Goal: Transaction & Acquisition: Register for event/course

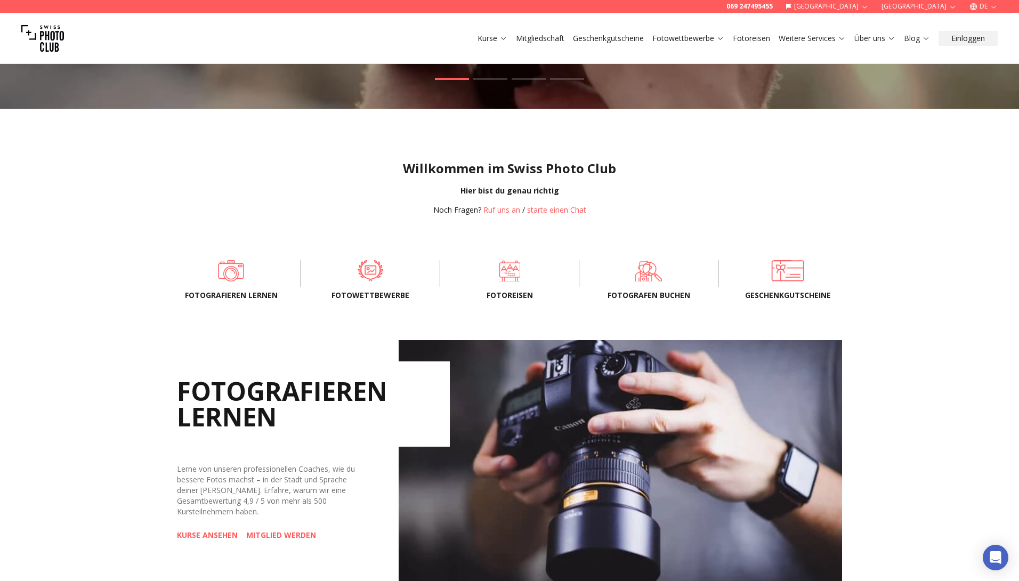
scroll to position [301, 0]
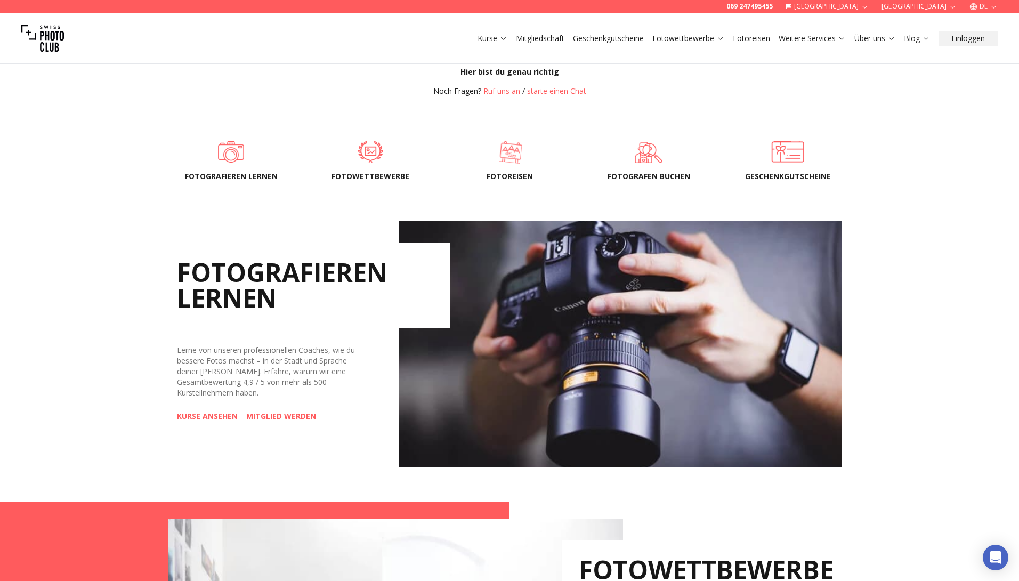
click at [512, 155] on span at bounding box center [511, 152] width 106 height 32
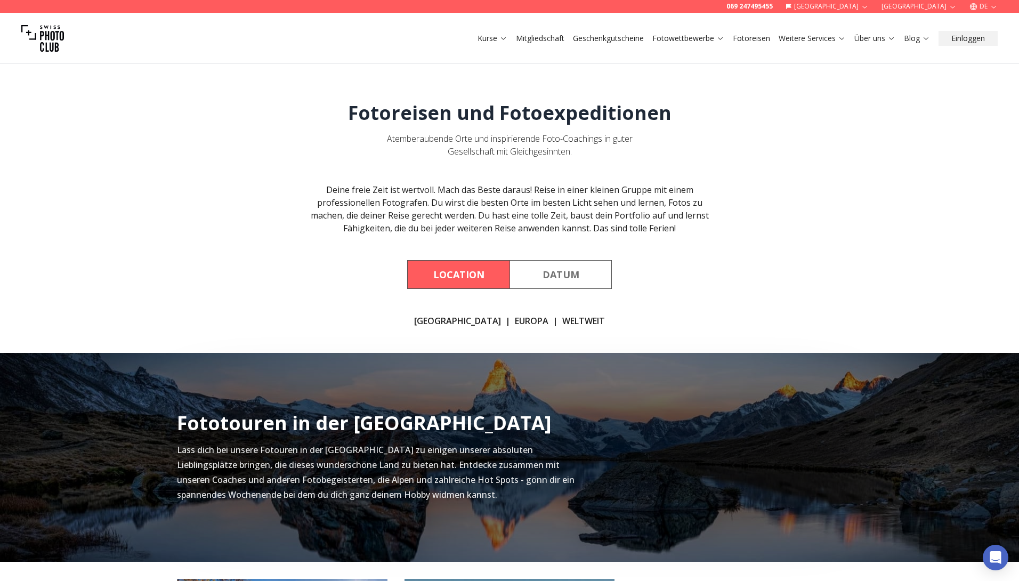
click at [562, 322] on link "WELTWEIT" at bounding box center [583, 320] width 43 height 13
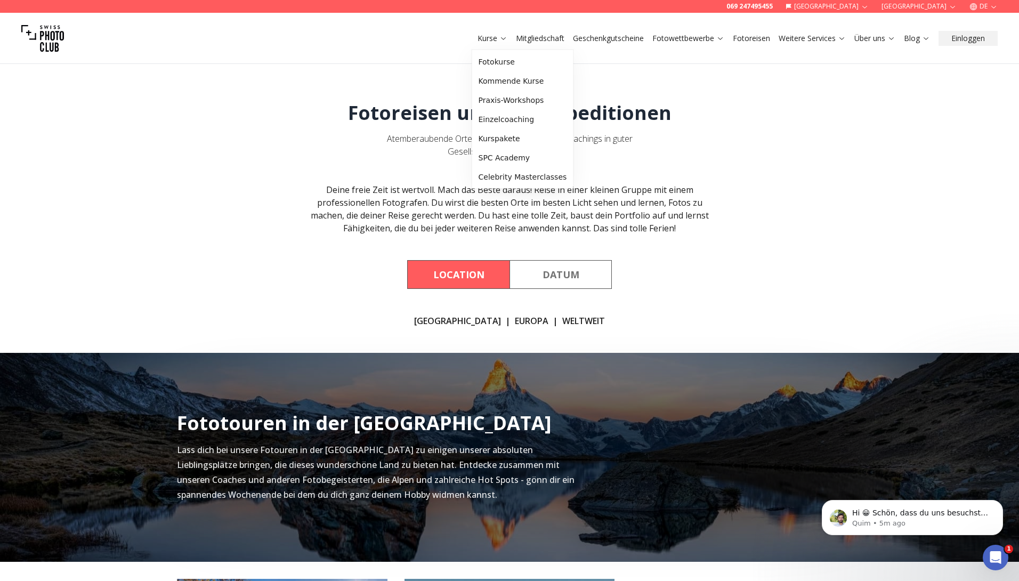
click at [499, 37] on icon at bounding box center [503, 38] width 8 height 8
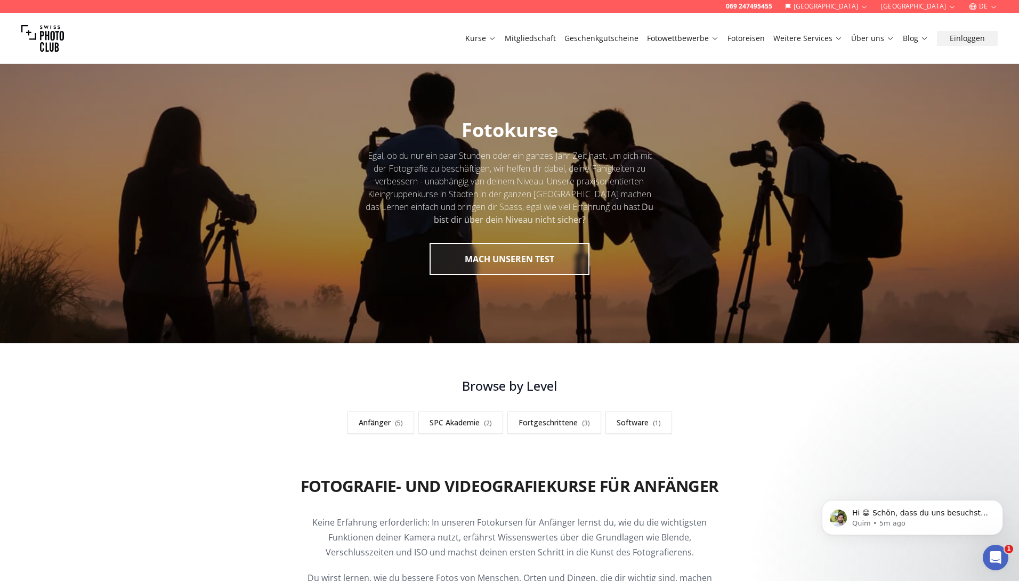
click at [554, 36] on link "Mitgliedschaft" at bounding box center [530, 38] width 51 height 11
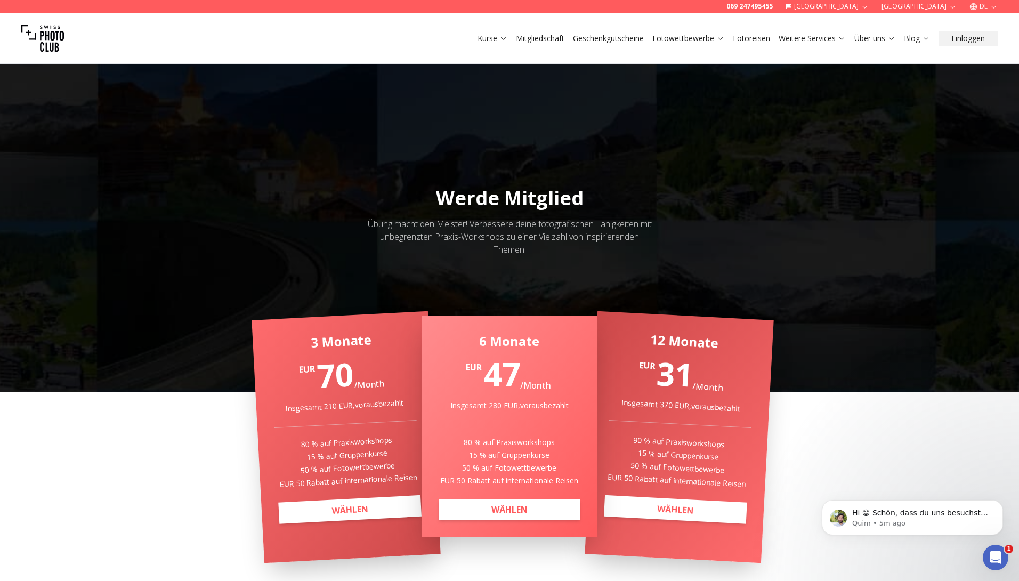
click at [599, 39] on link "Geschenkgutscheine" at bounding box center [608, 38] width 71 height 11
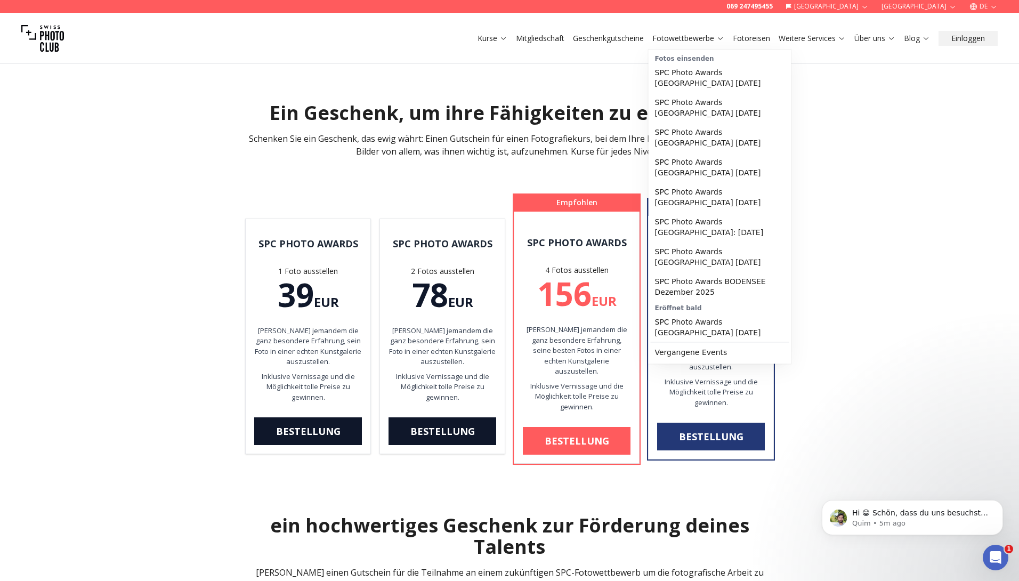
click at [662, 40] on link "Fotowettbewerbe" at bounding box center [688, 38] width 72 height 11
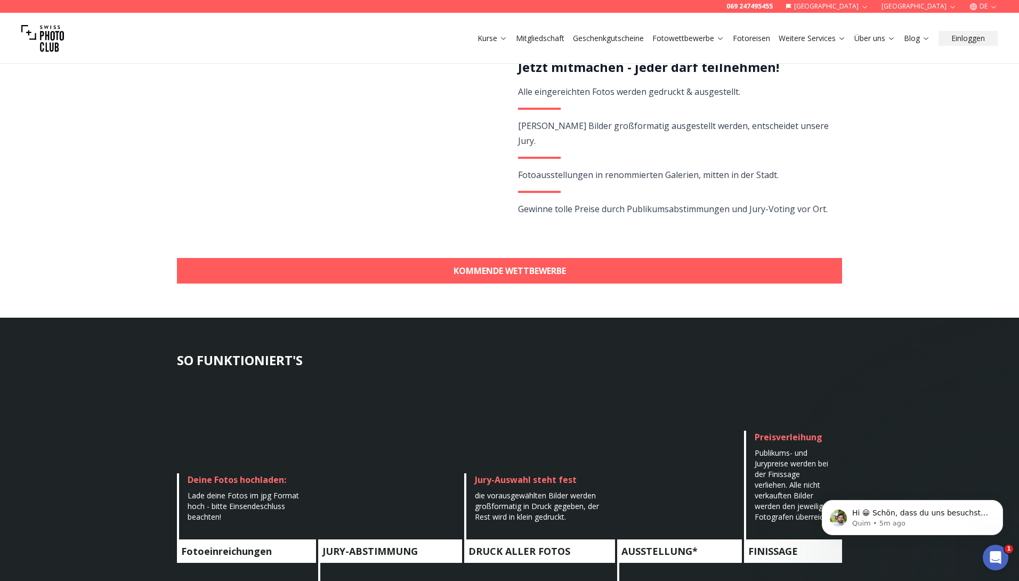
scroll to position [76, 0]
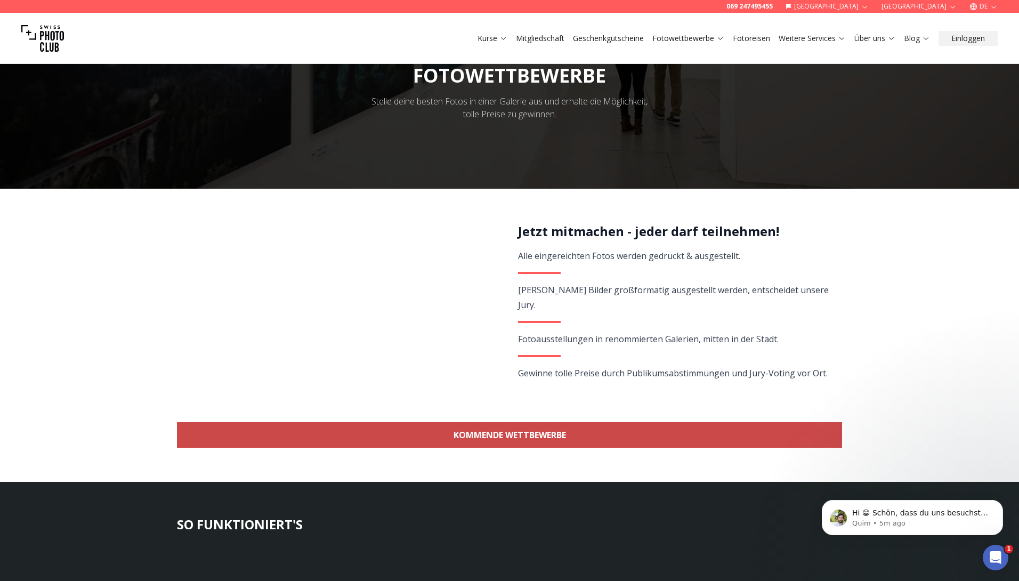
click at [567, 429] on link "KOMMENDE WETTBEWERBE" at bounding box center [509, 435] width 665 height 26
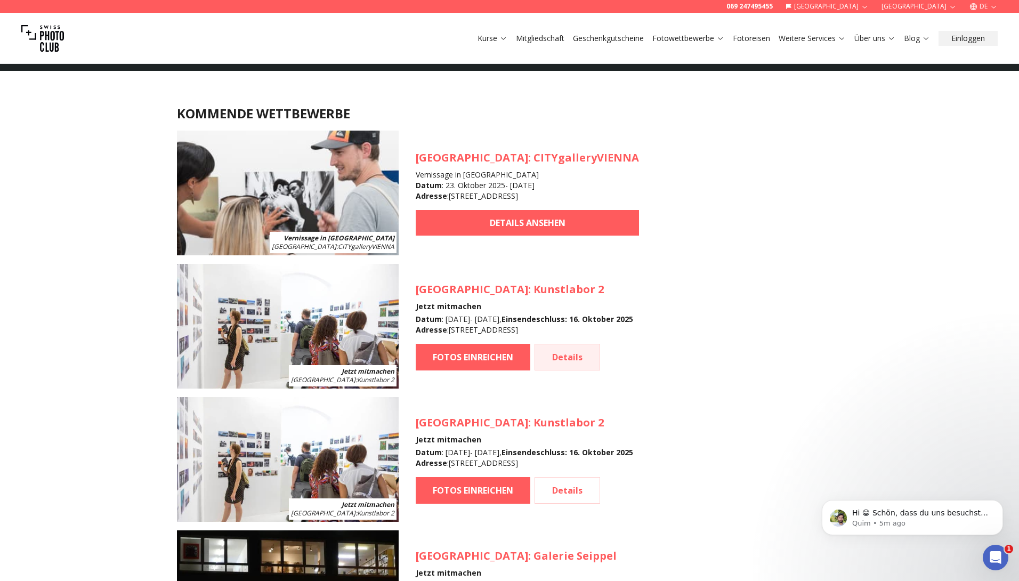
scroll to position [950, 0]
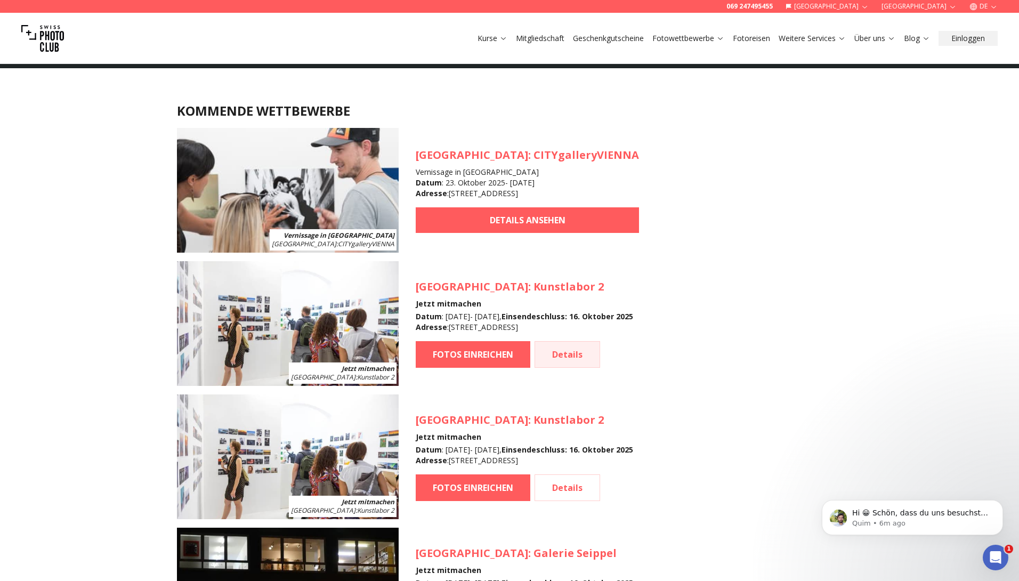
click at [580, 350] on link "Details" at bounding box center [567, 354] width 66 height 27
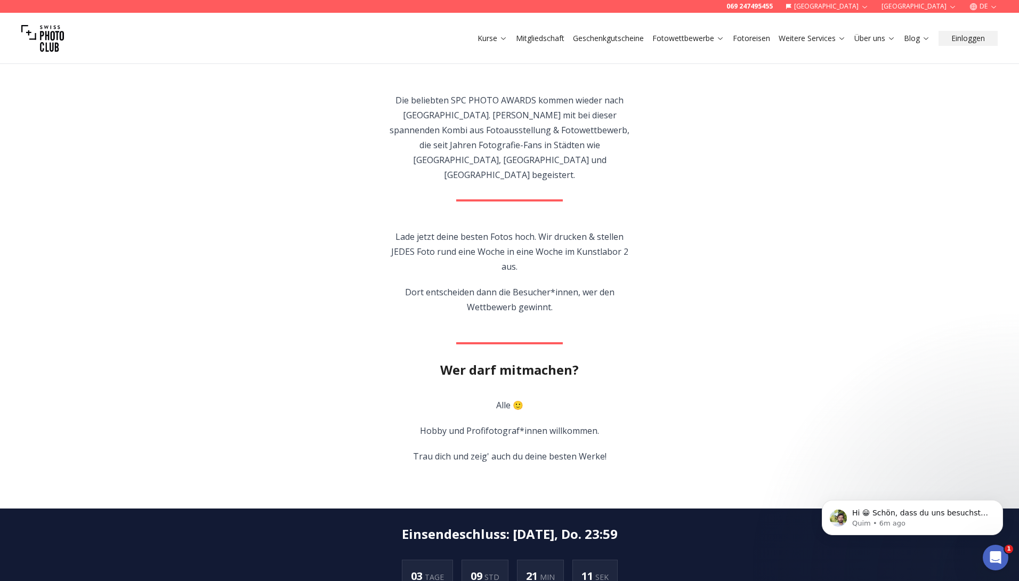
scroll to position [333, 0]
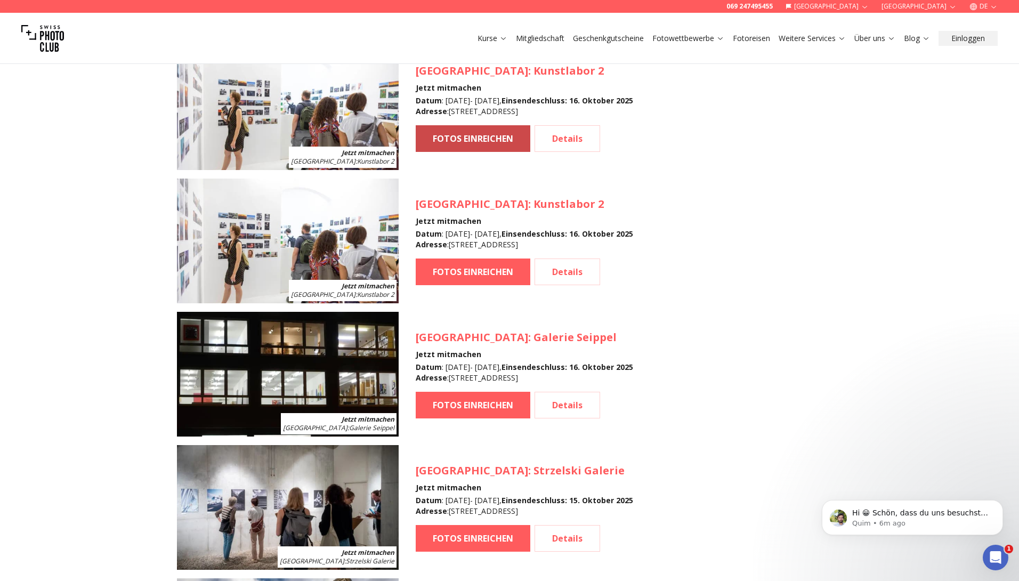
scroll to position [1172, 0]
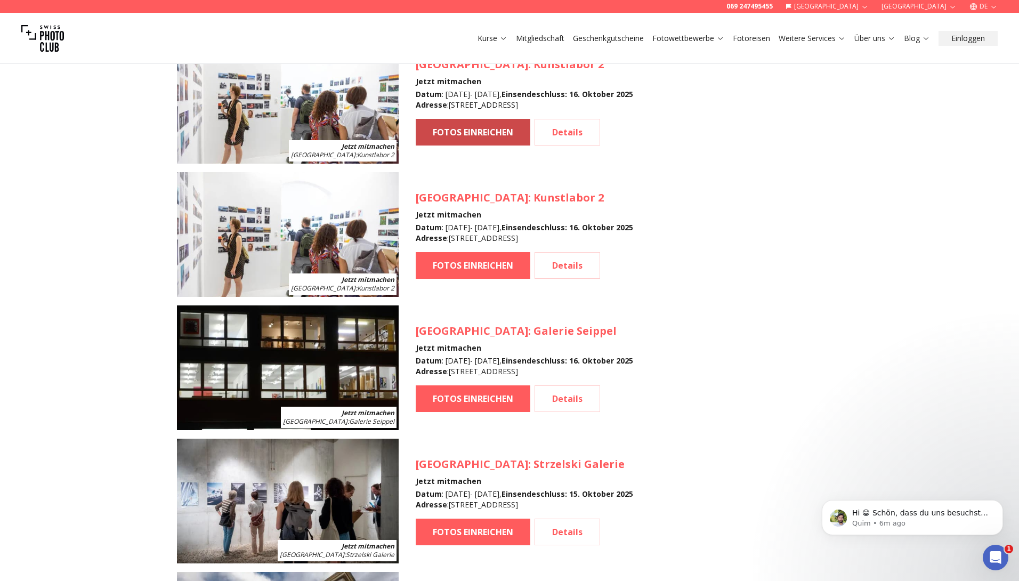
click at [465, 125] on link "FOTOS EINREICHEN" at bounding box center [473, 132] width 115 height 27
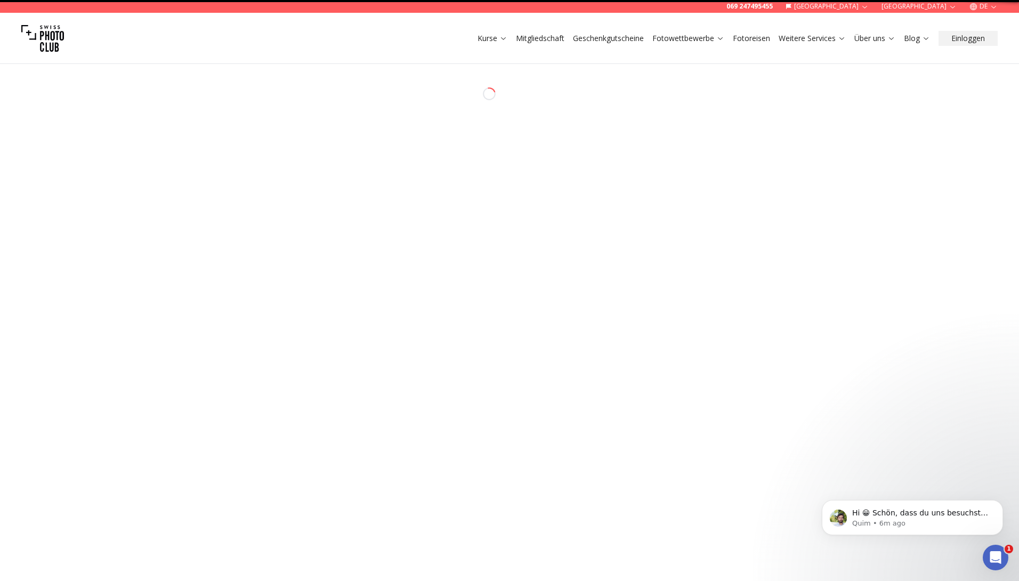
select select "*******"
